Goal: Transaction & Acquisition: Purchase product/service

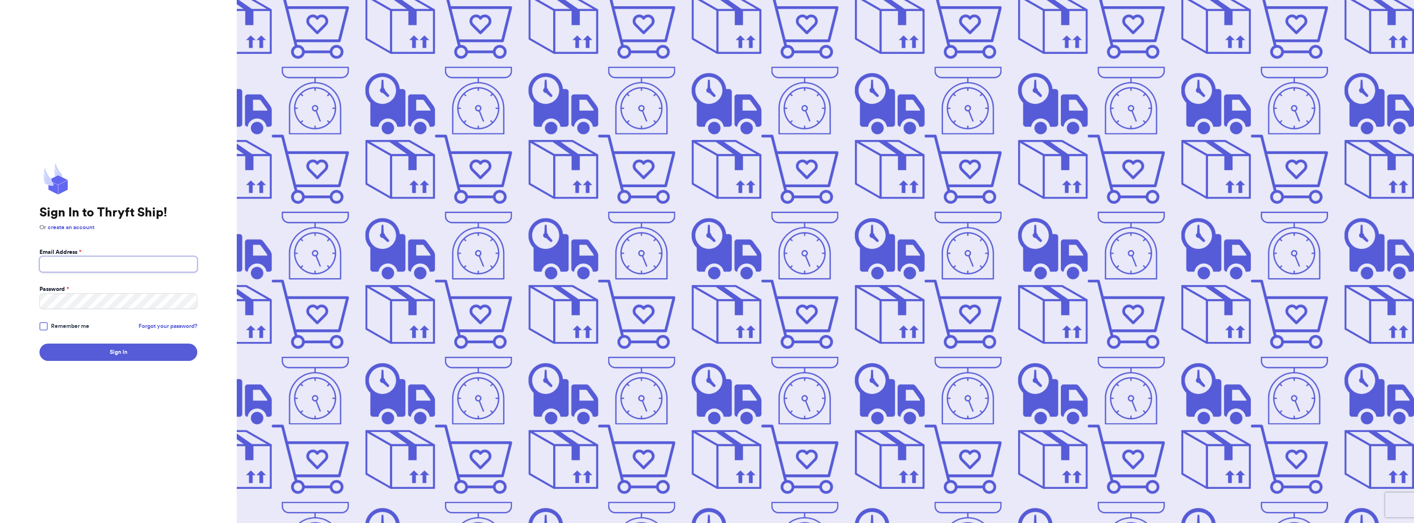
click at [61, 259] on input "Email Address *" at bounding box center [118, 264] width 158 height 16
type input "[EMAIL_ADDRESS][DOMAIN_NAME]"
click at [39, 343] on button "Sign In" at bounding box center [118, 351] width 158 height 17
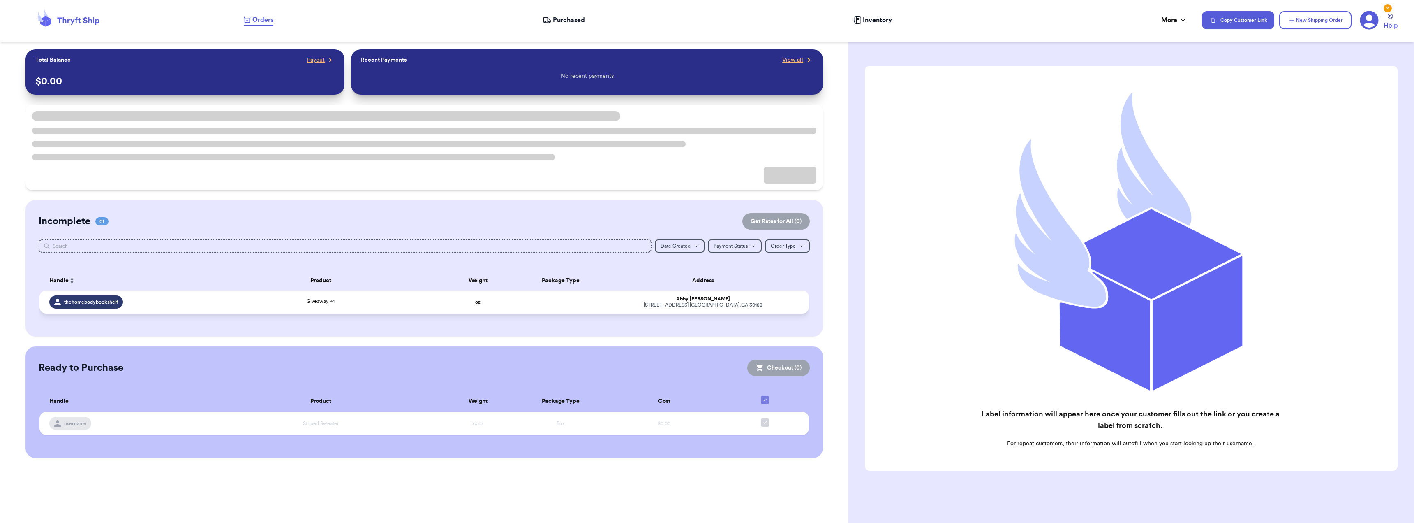
click at [72, 310] on td "thehomebodybookshelf" at bounding box center [122, 301] width 166 height 23
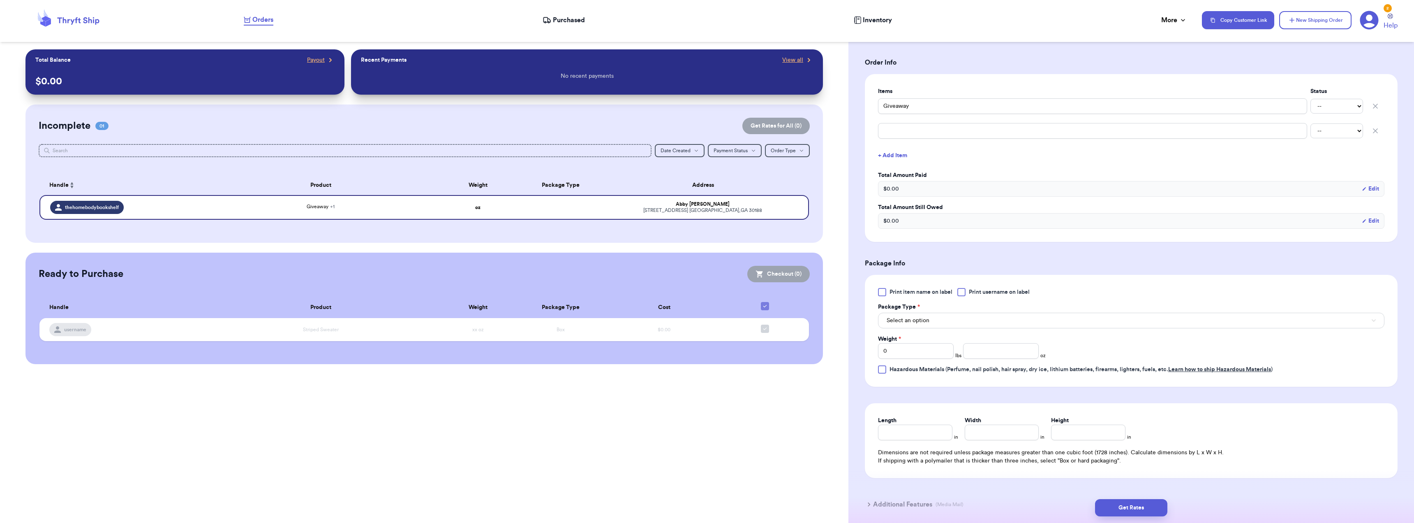
scroll to position [206, 0]
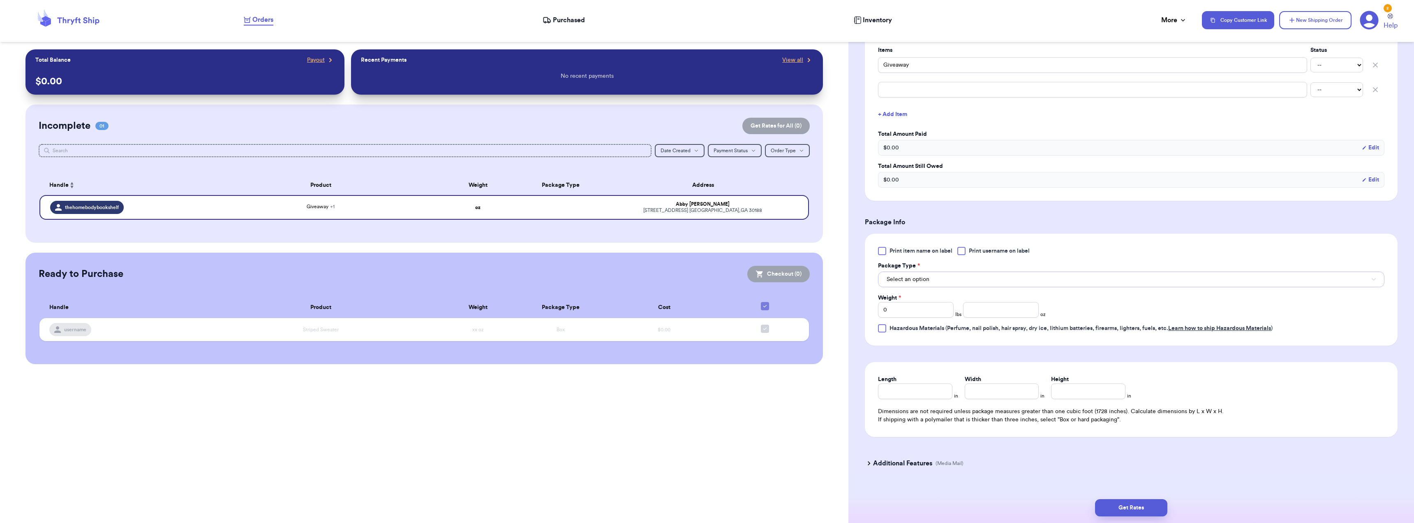
click at [945, 281] on button "Select an option" at bounding box center [1131, 279] width 507 height 16
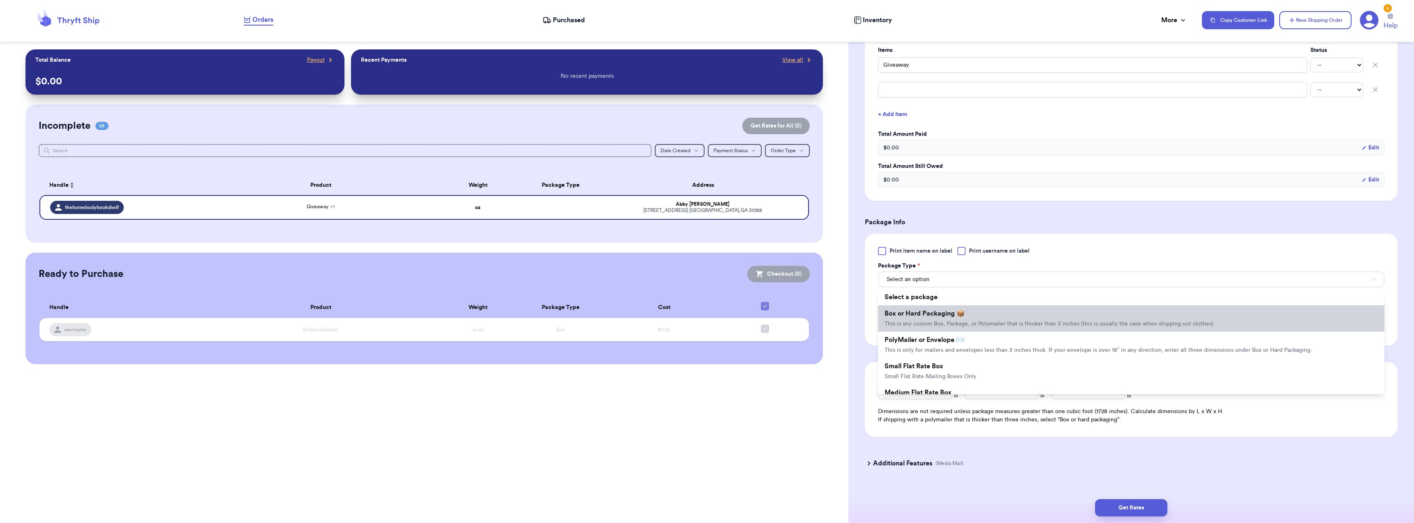
click at [927, 317] on li "Box or Hard Packaging 📦 This is any custom Box, Package, or Polymailer that is …" at bounding box center [1131, 318] width 507 height 26
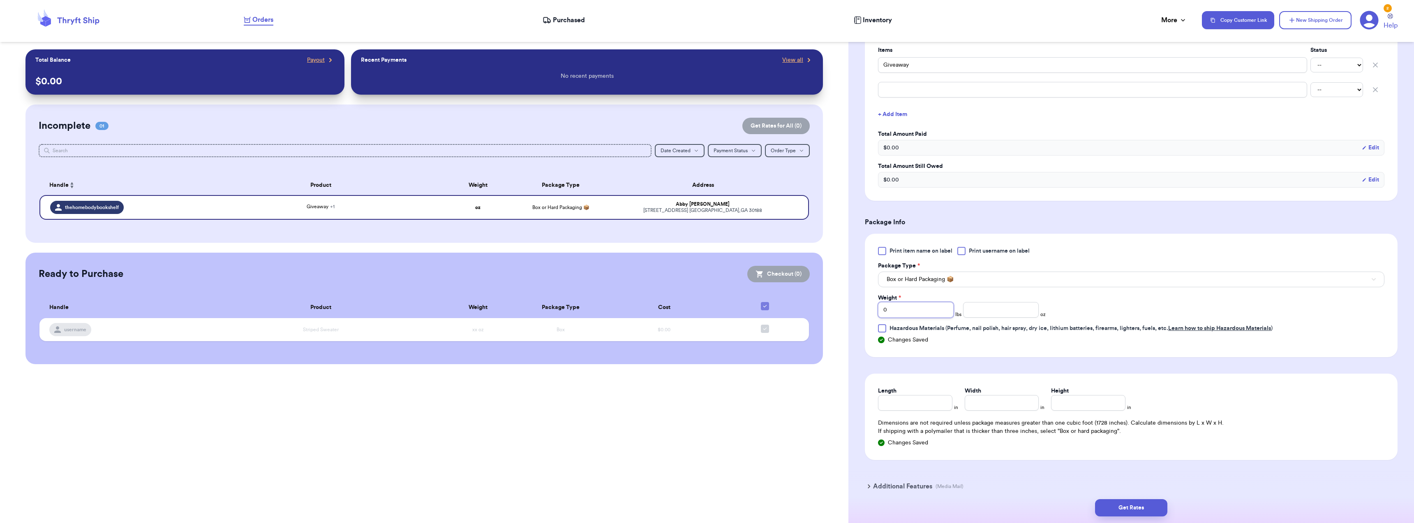
click at [925, 313] on input "0" at bounding box center [916, 310] width 76 height 16
click at [908, 400] on input "Length" at bounding box center [915, 403] width 74 height 16
type input "1"
type input "12"
click at [990, 409] on input "Width *" at bounding box center [1002, 403] width 74 height 16
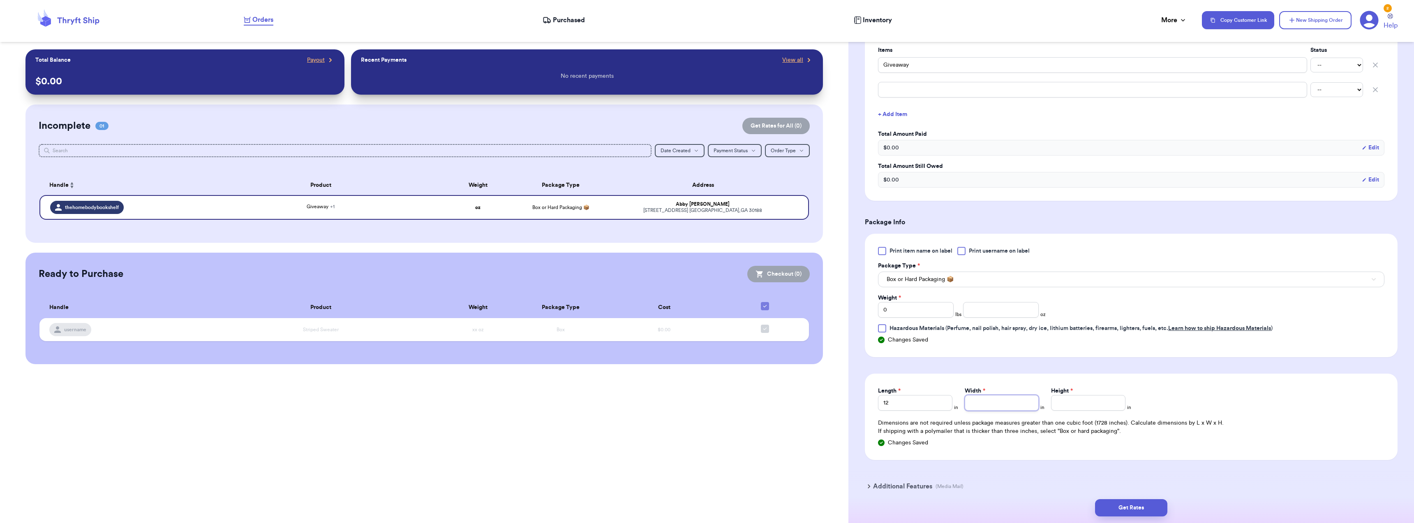
type input "1"
type input "12"
click at [1079, 401] on input "Height *" at bounding box center [1088, 403] width 74 height 16
type input "6"
type input "6.5"
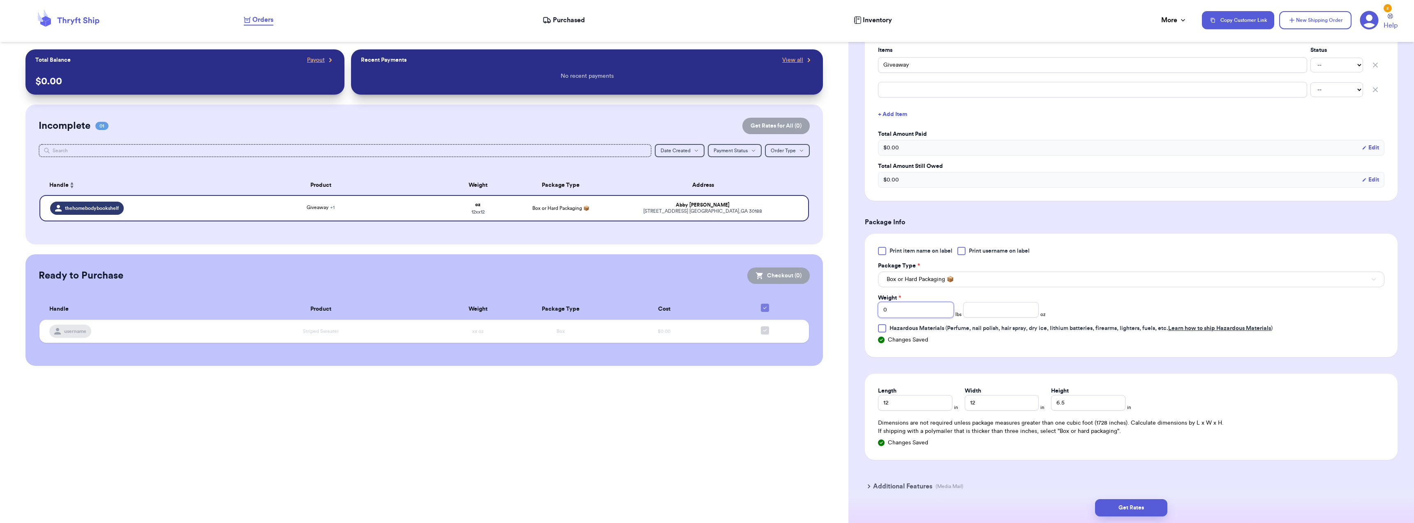
click at [937, 315] on input "0" at bounding box center [916, 310] width 76 height 16
type input "4"
click at [1281, 428] on p "If shipping with a polymailer that is thicker than three inches, select "Box or…" at bounding box center [1131, 431] width 507 height 8
click at [1161, 503] on button "Get Rates" at bounding box center [1131, 507] width 72 height 17
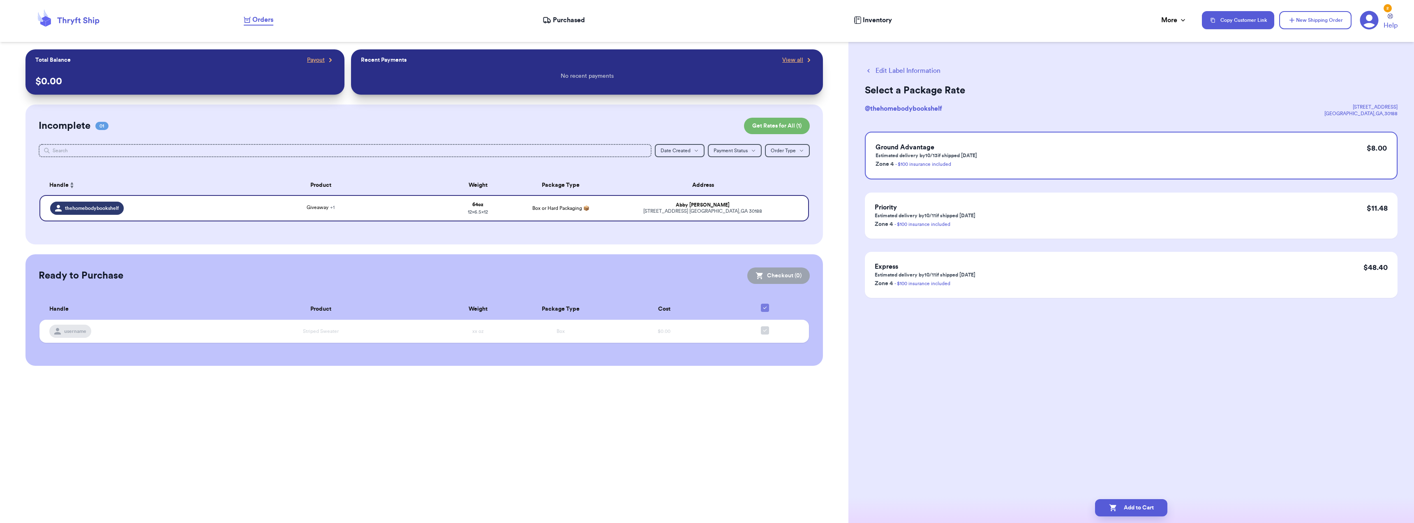
scroll to position [0, 0]
click at [1155, 510] on button "Add to Cart" at bounding box center [1131, 507] width 72 height 17
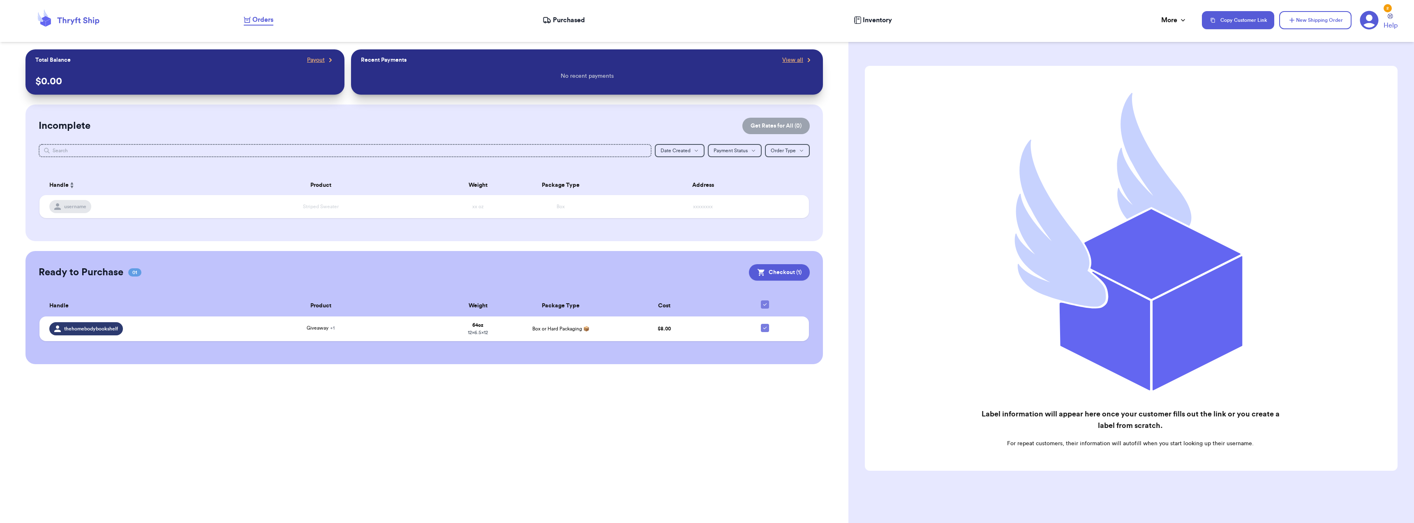
scroll to position [2, 0]
click at [773, 270] on button "Checkout ( 1 )" at bounding box center [779, 272] width 61 height 16
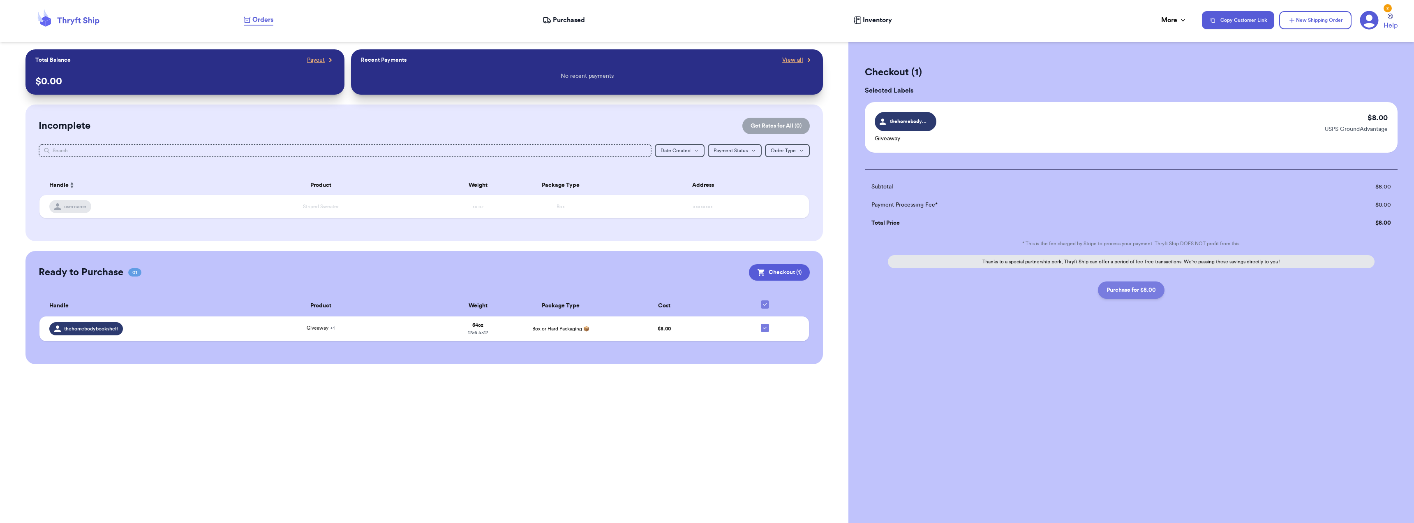
click at [1161, 289] on button "Purchase for $8.00" at bounding box center [1131, 289] width 67 height 17
checkbox input "false"
checkbox input "true"
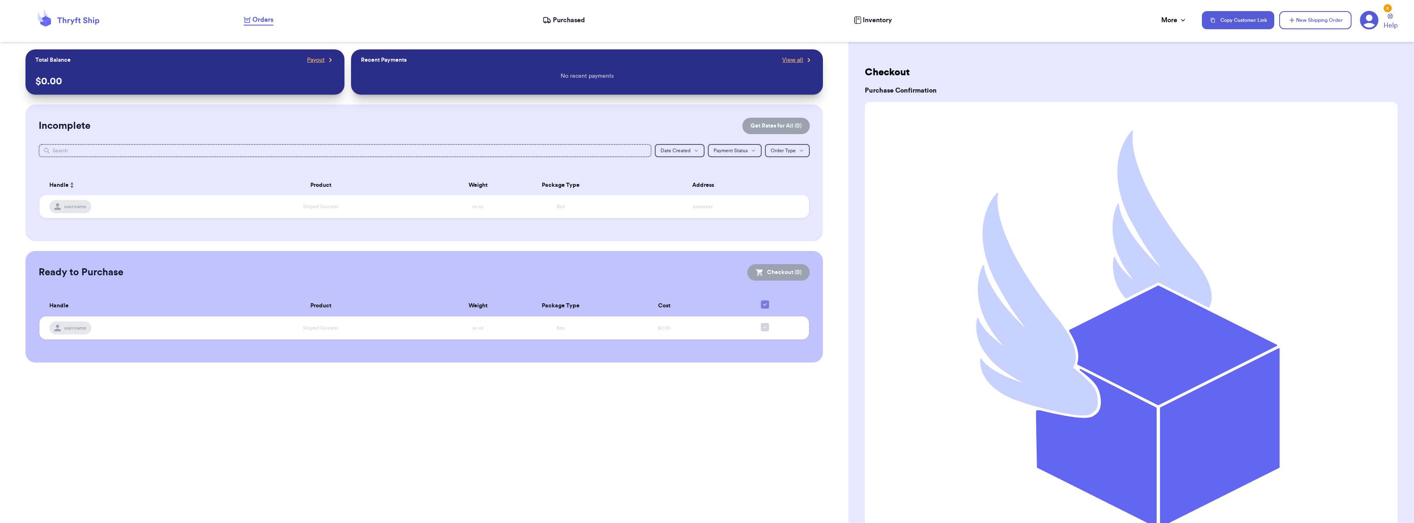
drag, startPoint x: 553, startPoint y: 14, endPoint x: 554, endPoint y: 21, distance: 7.0
click at [553, 14] on nav "Orders Purchased Inventory More Stats Completed Orders Payments Payouts Copy Cu…" at bounding box center [825, 20] width 1179 height 27
click at [557, 20] on span "Purchased" at bounding box center [569, 20] width 32 height 10
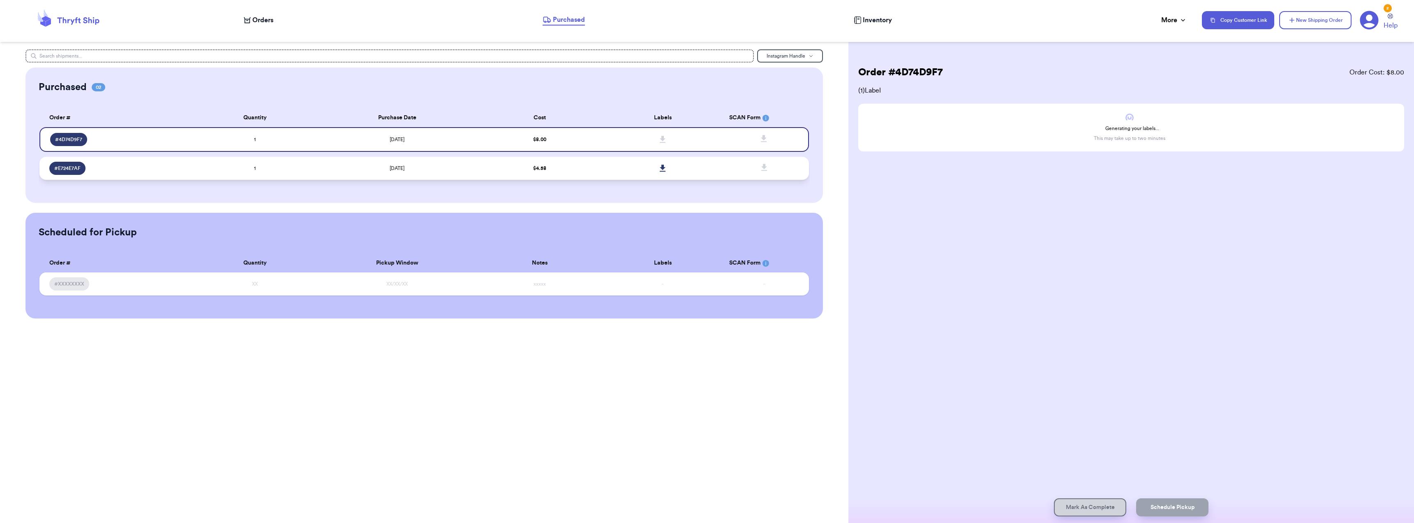
click at [64, 169] on span "# E724E7AF" at bounding box center [67, 168] width 26 height 7
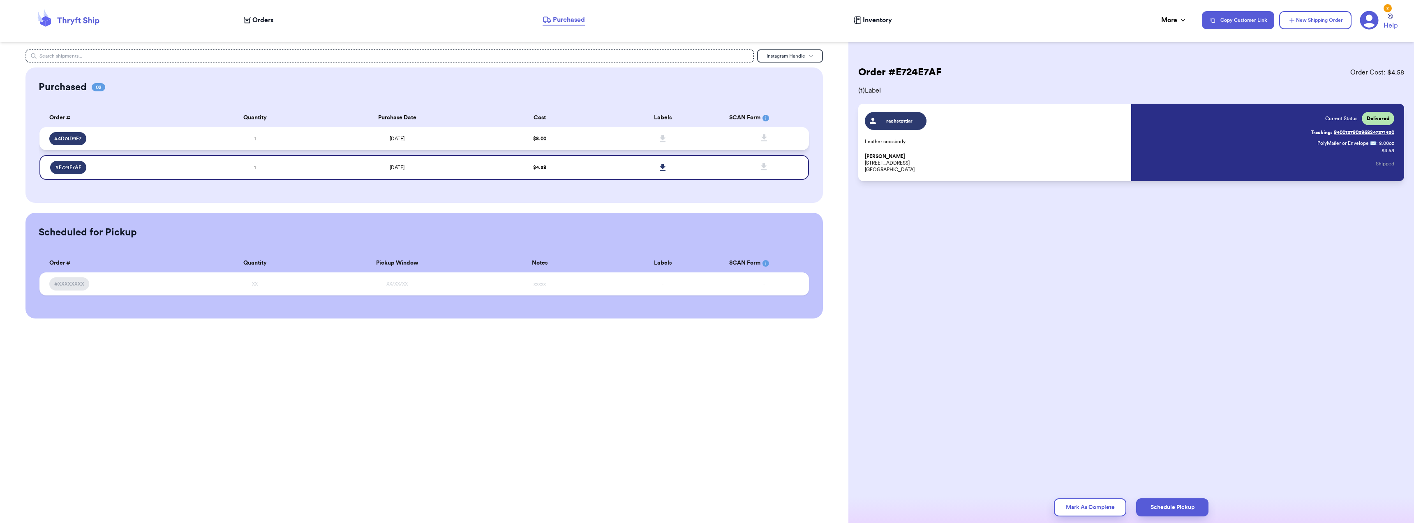
click at [68, 136] on span "# 4D74D9F7" at bounding box center [67, 138] width 27 height 7
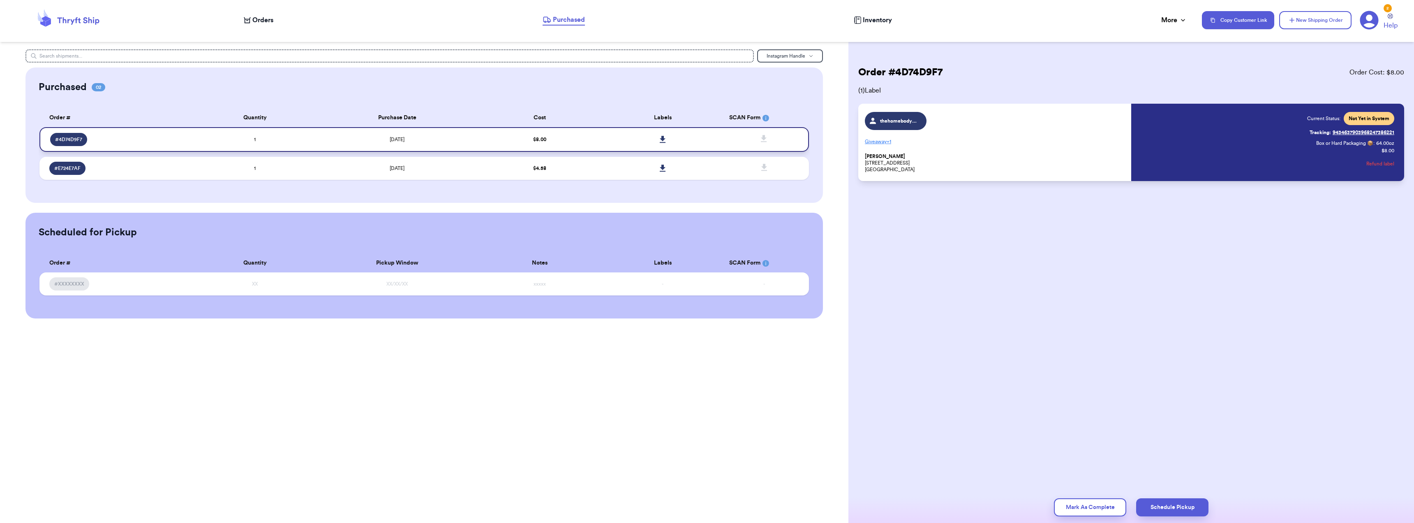
click at [664, 139] on icon at bounding box center [663, 139] width 6 height 7
